Goal: Use online tool/utility: Utilize a website feature to perform a specific function

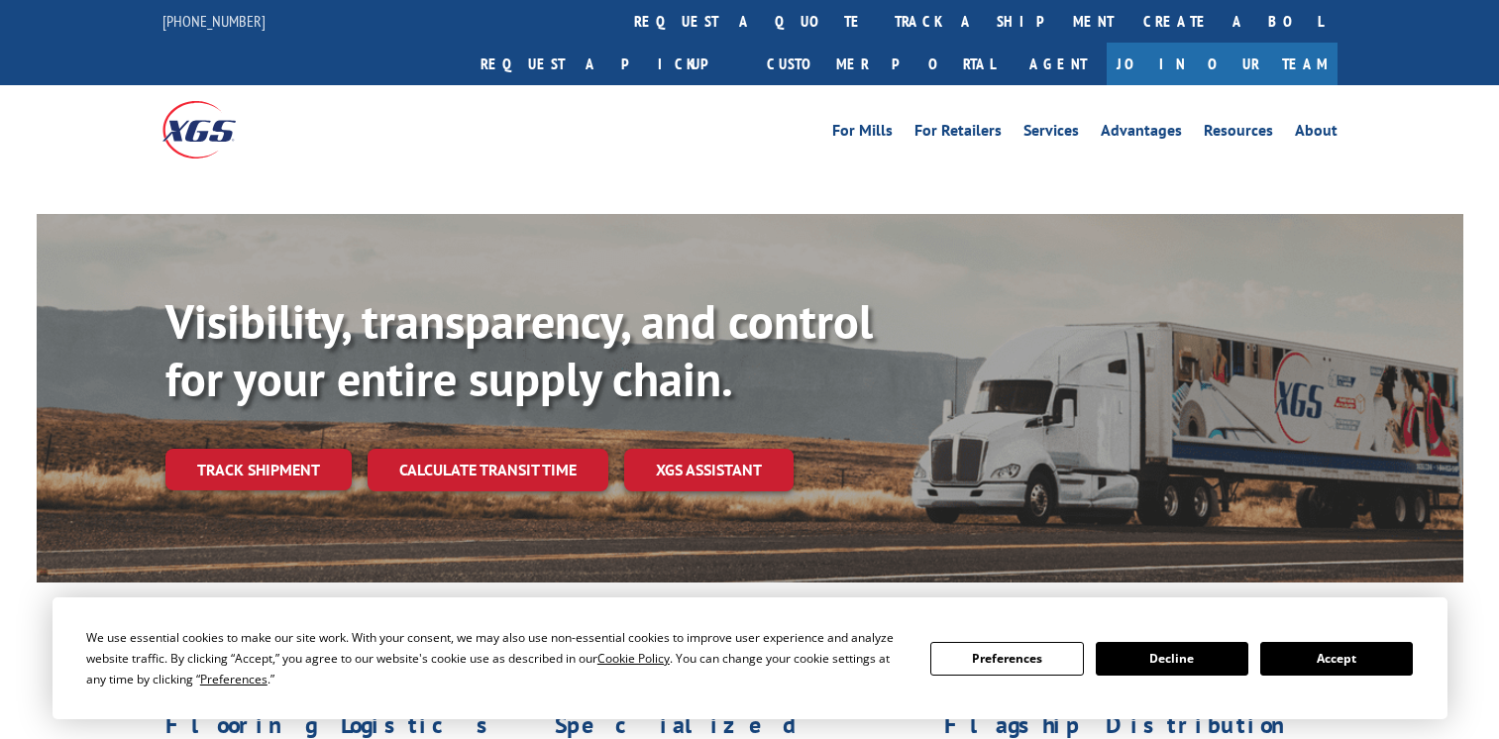
click at [483, 449] on link "Calculate transit time" at bounding box center [488, 470] width 241 height 43
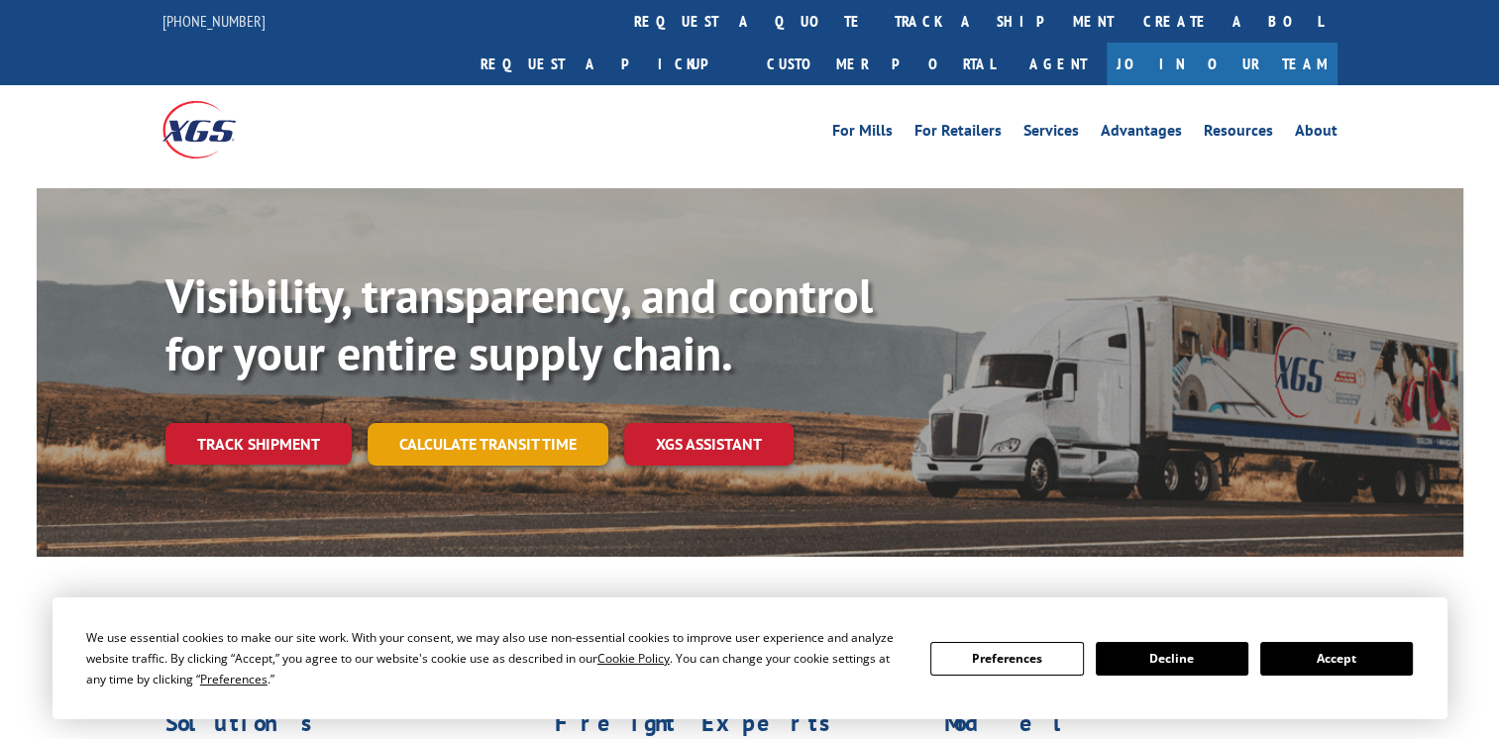
click at [502, 423] on link "Calculate transit time" at bounding box center [488, 444] width 241 height 43
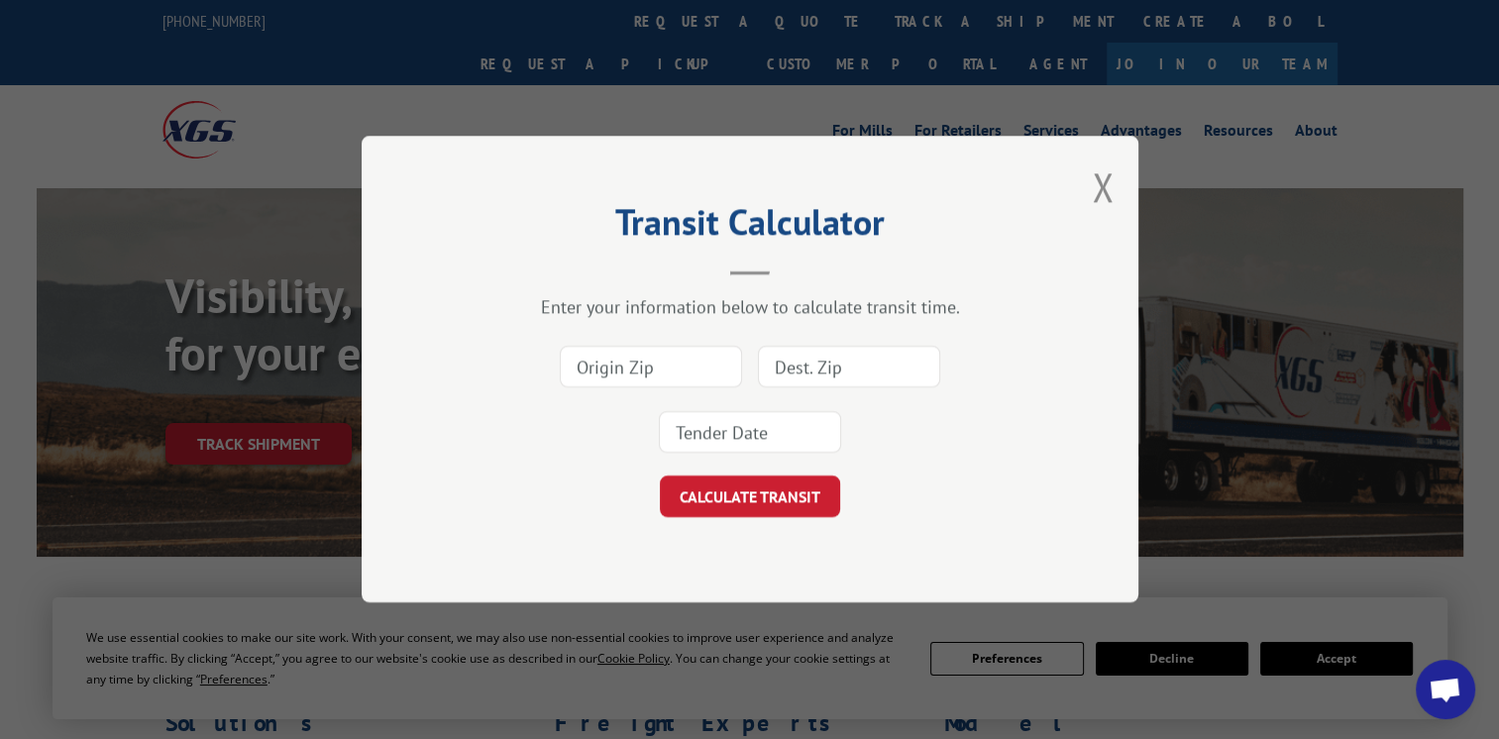
click at [659, 370] on input at bounding box center [651, 368] width 182 height 42
type input "30721"
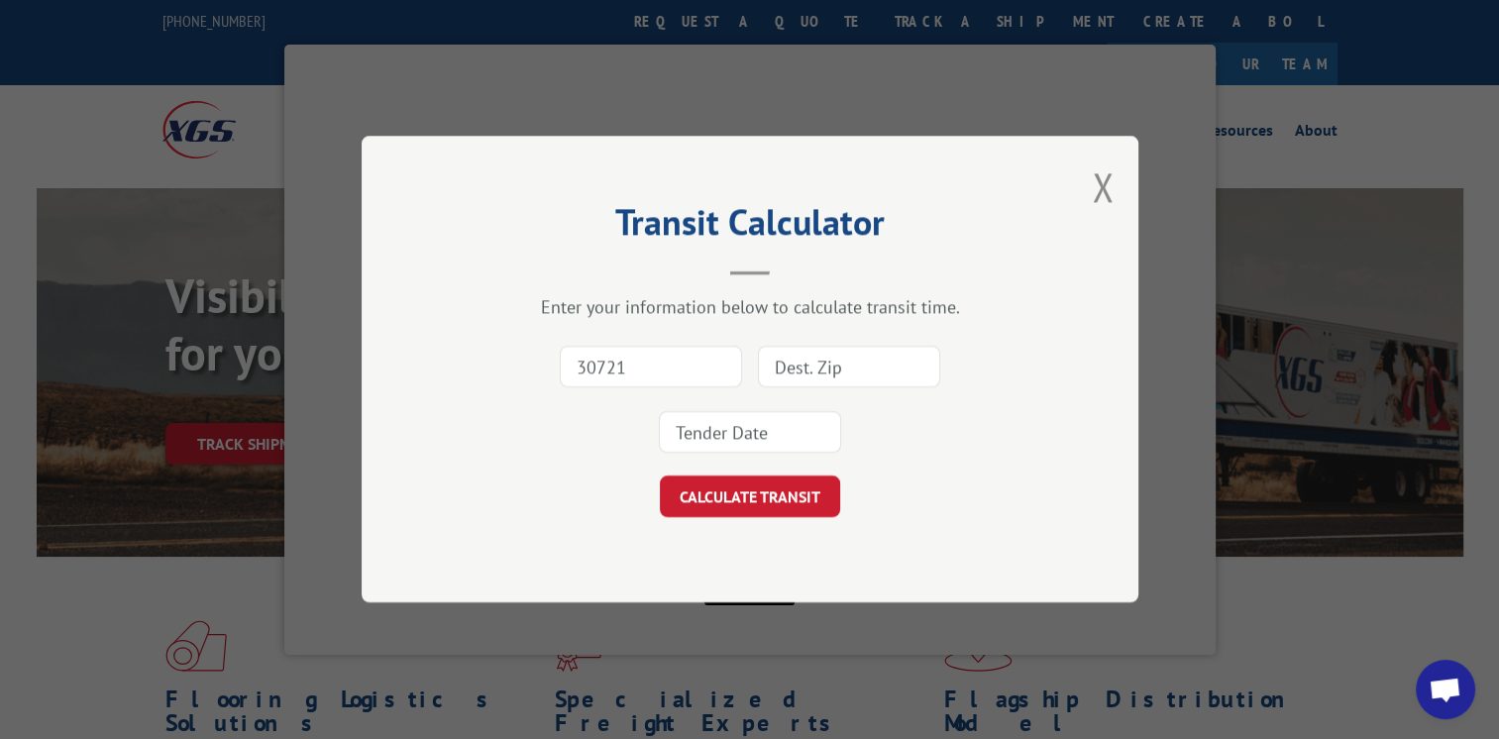
click at [826, 366] on input at bounding box center [849, 368] width 182 height 42
type input "60542"
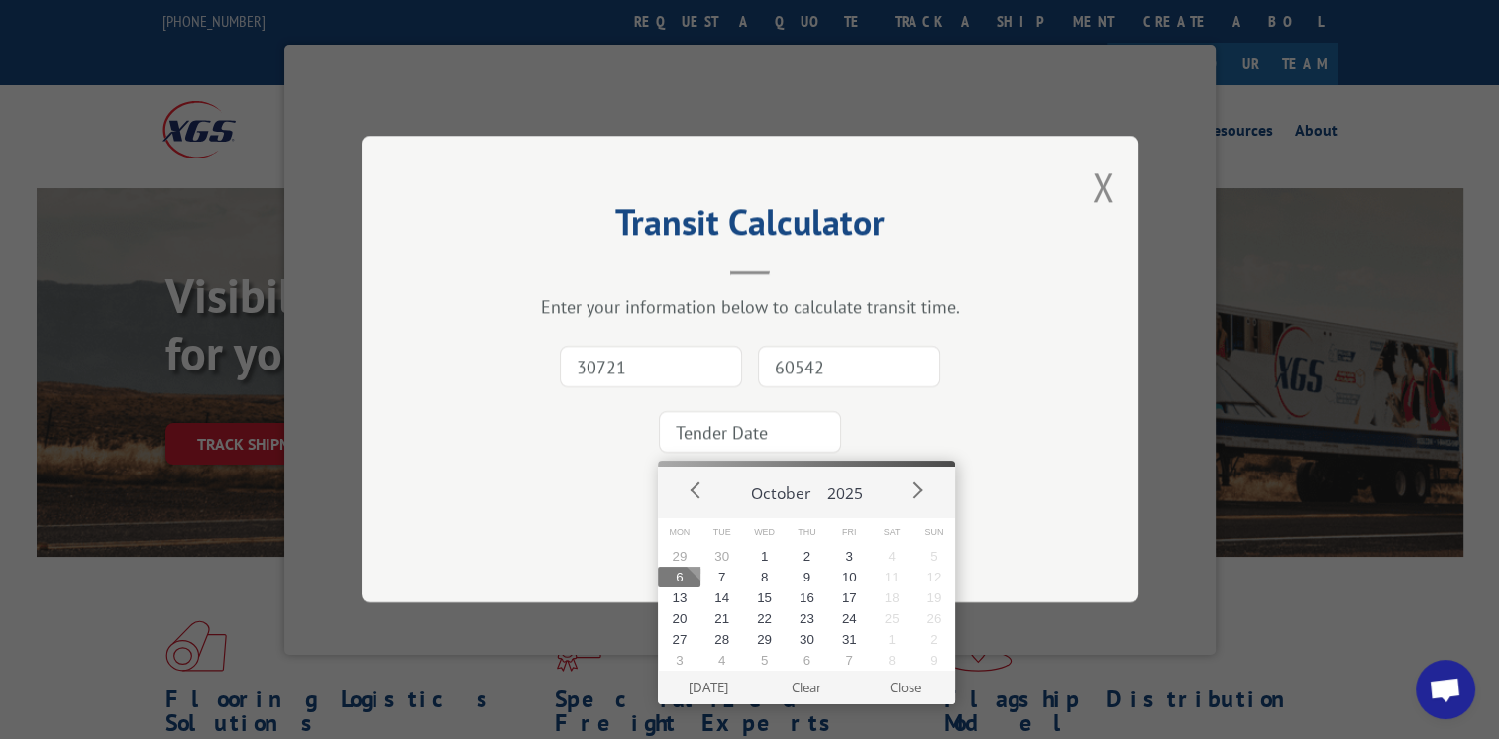
click at [773, 430] on input at bounding box center [750, 433] width 182 height 42
click at [713, 581] on button "7" at bounding box center [721, 577] width 43 height 21
type input "[DATE]"
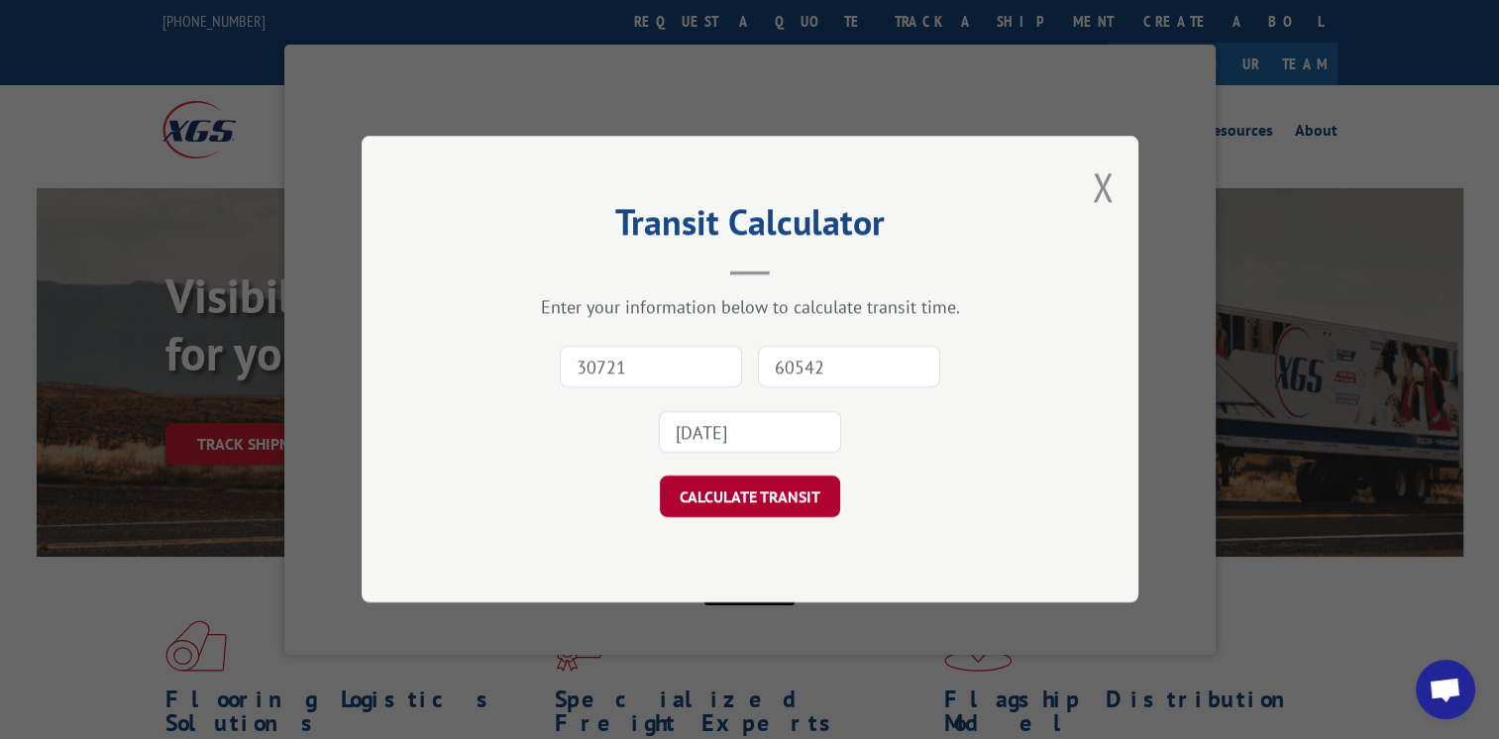
click at [740, 493] on button "CALCULATE TRANSIT" at bounding box center [750, 498] width 180 height 42
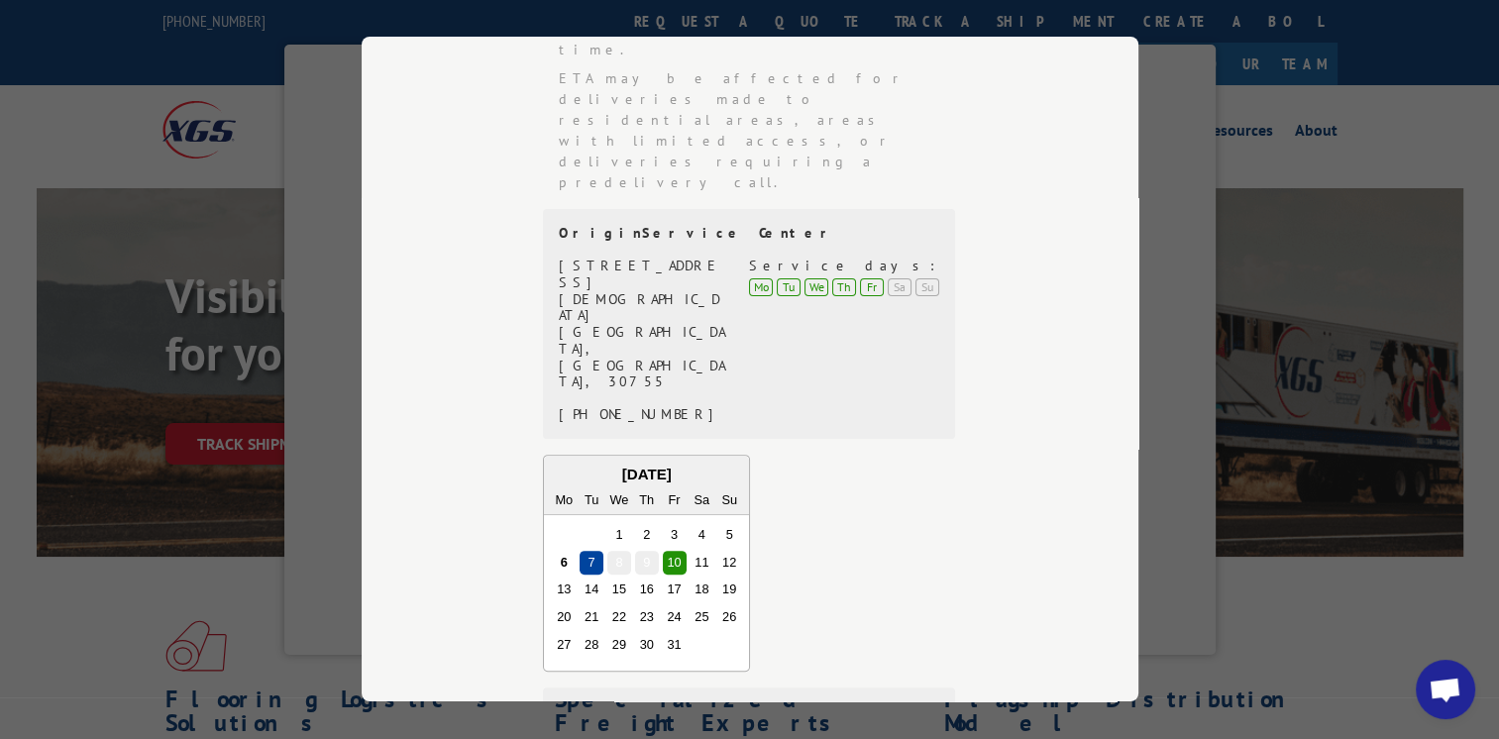
scroll to position [618, 0]
